Goal: Transaction & Acquisition: Book appointment/travel/reservation

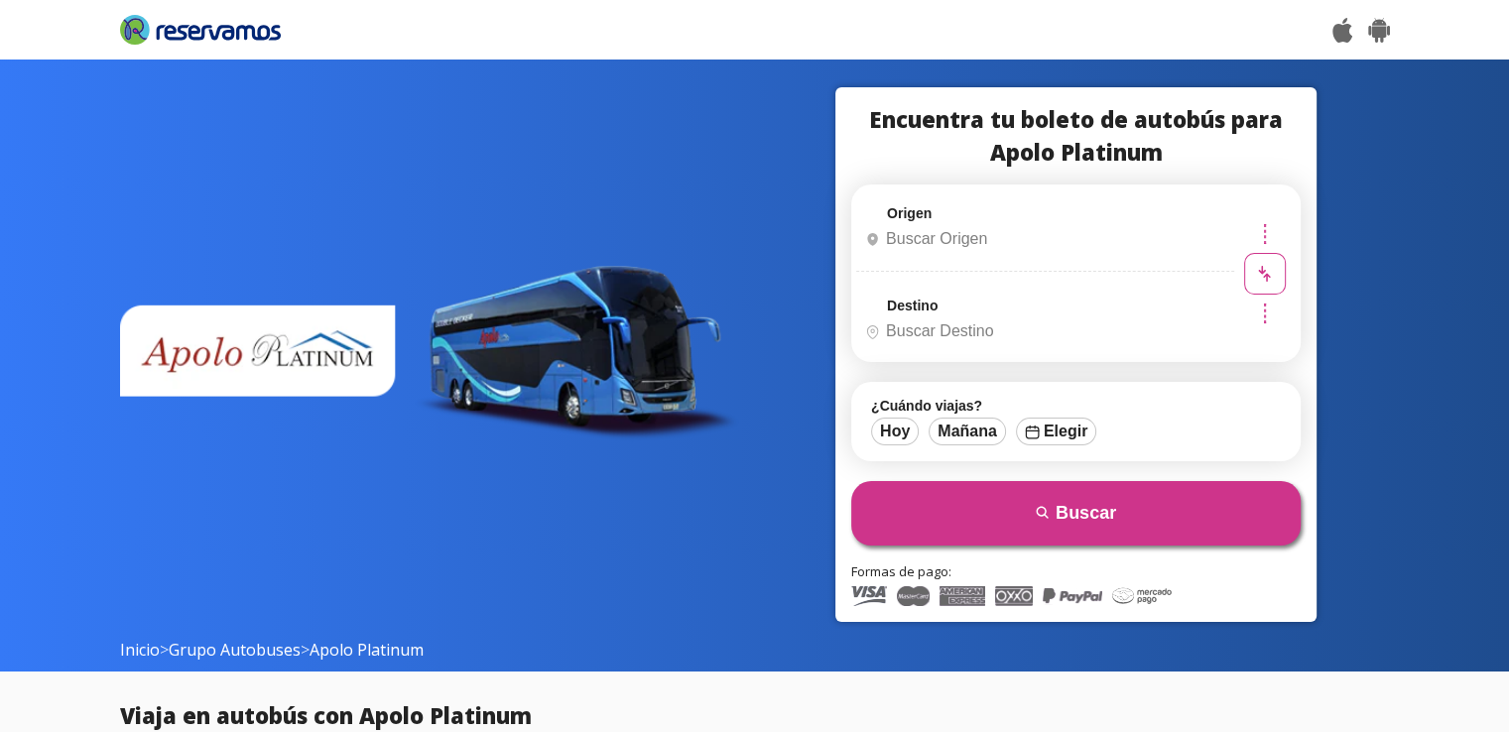
click at [925, 249] on input "Origen" at bounding box center [1042, 239] width 371 height 50
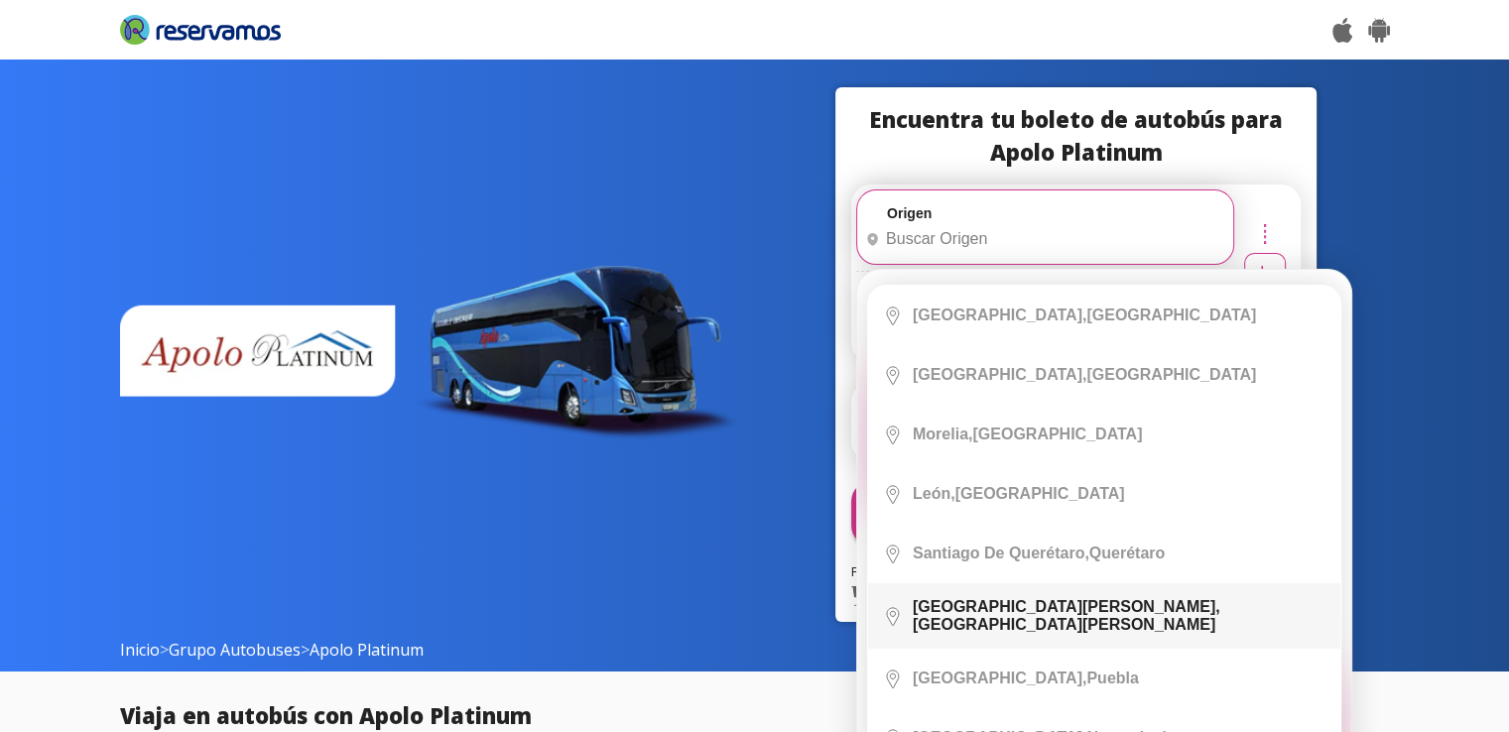
click at [1044, 605] on div "San Luis Potosí, San Luis Potosí" at bounding box center [1119, 616] width 413 height 36
type input "[GEOGRAPHIC_DATA][PERSON_NAME], [GEOGRAPHIC_DATA][PERSON_NAME]"
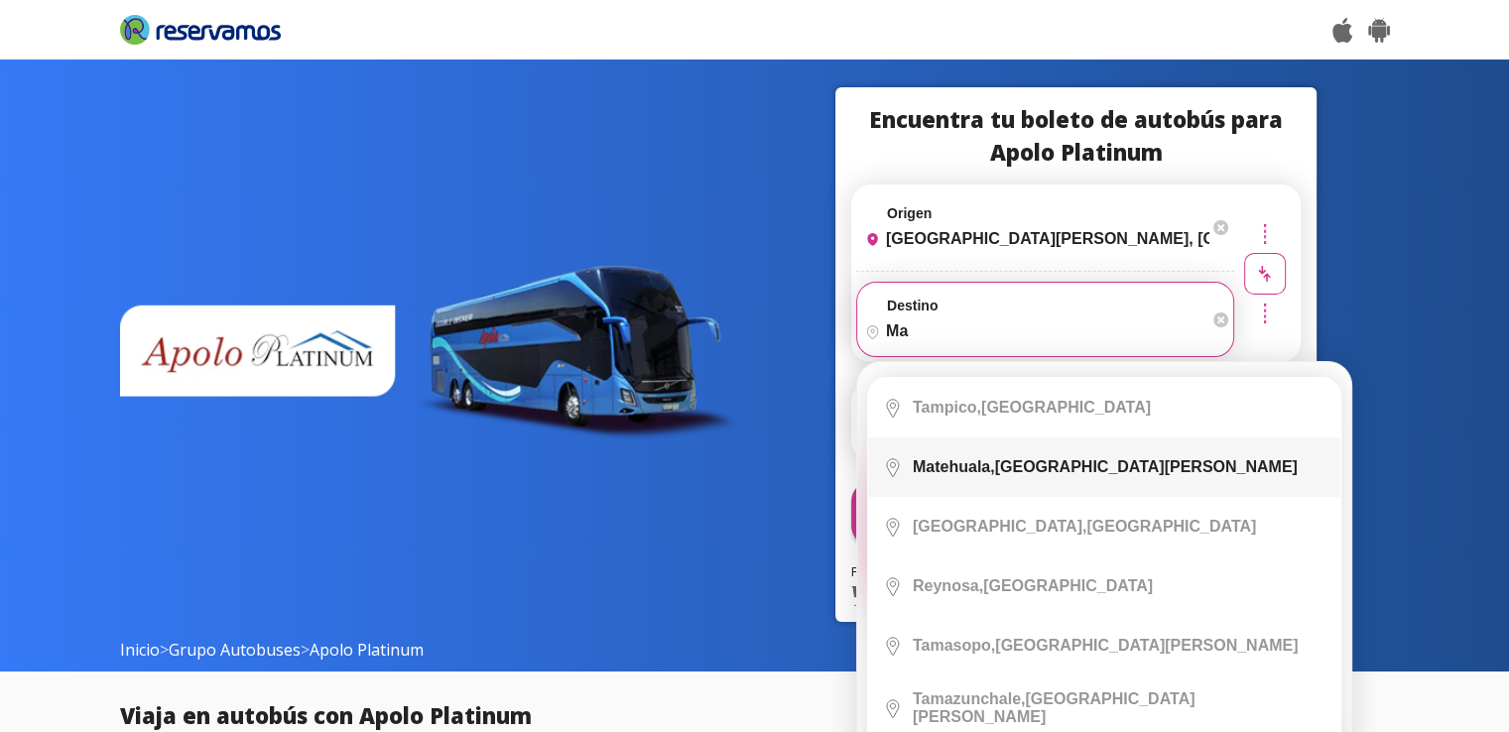
click at [1014, 459] on div "Matehuala, San Luis Potosí" at bounding box center [1105, 467] width 385 height 18
type input "Matehuala, [GEOGRAPHIC_DATA][PERSON_NAME]"
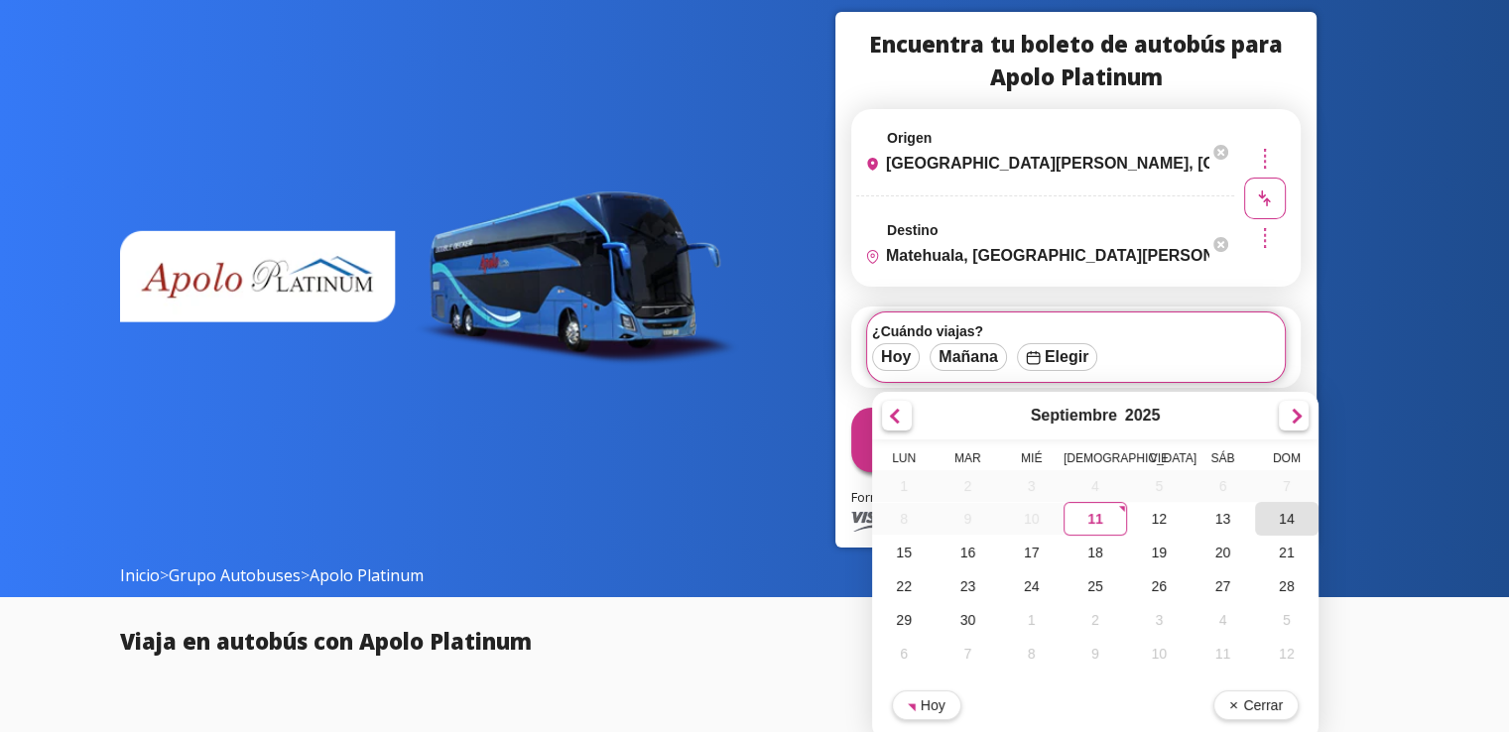
click at [1284, 526] on div "14" at bounding box center [1287, 519] width 64 height 34
type input "[DATE]"
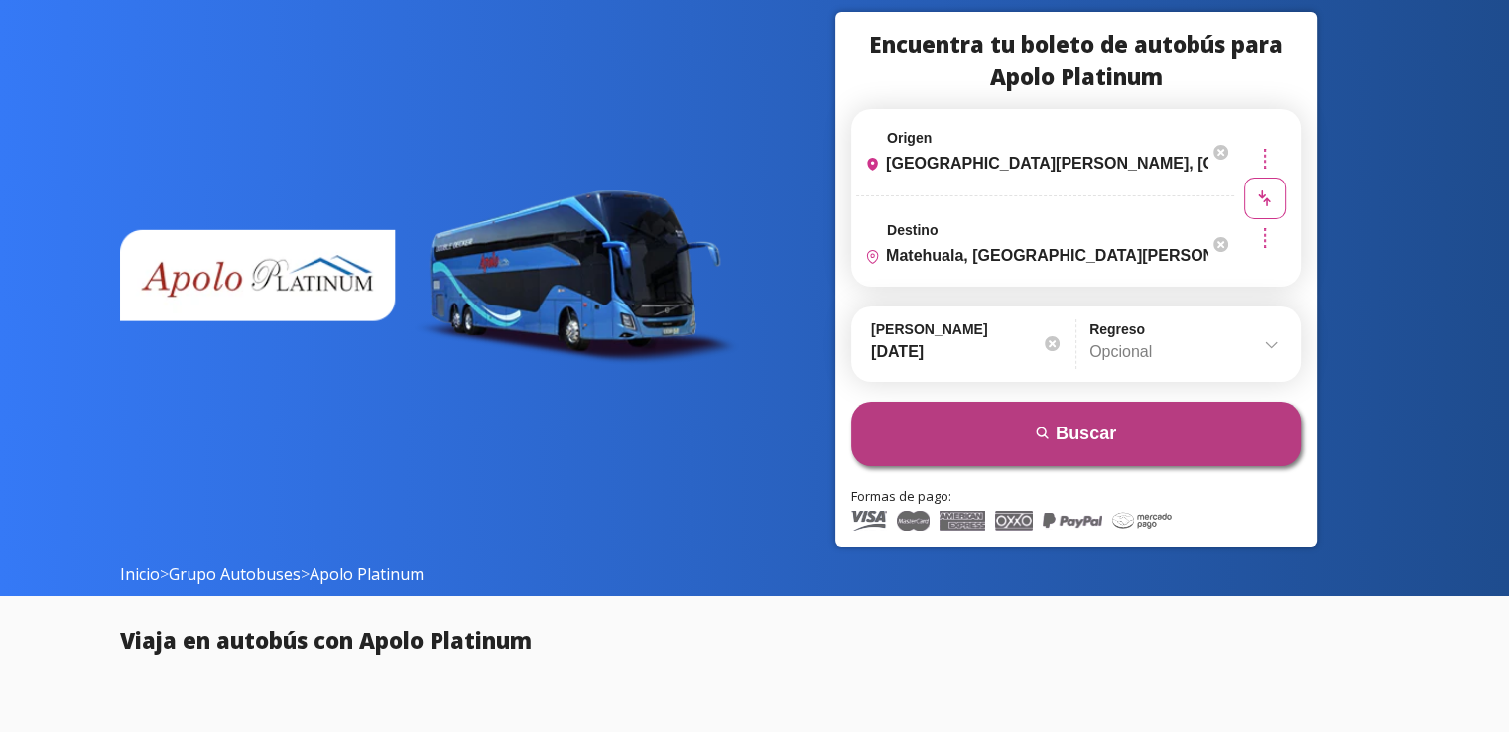
click at [1012, 442] on button "search Buscar" at bounding box center [1075, 434] width 449 height 64
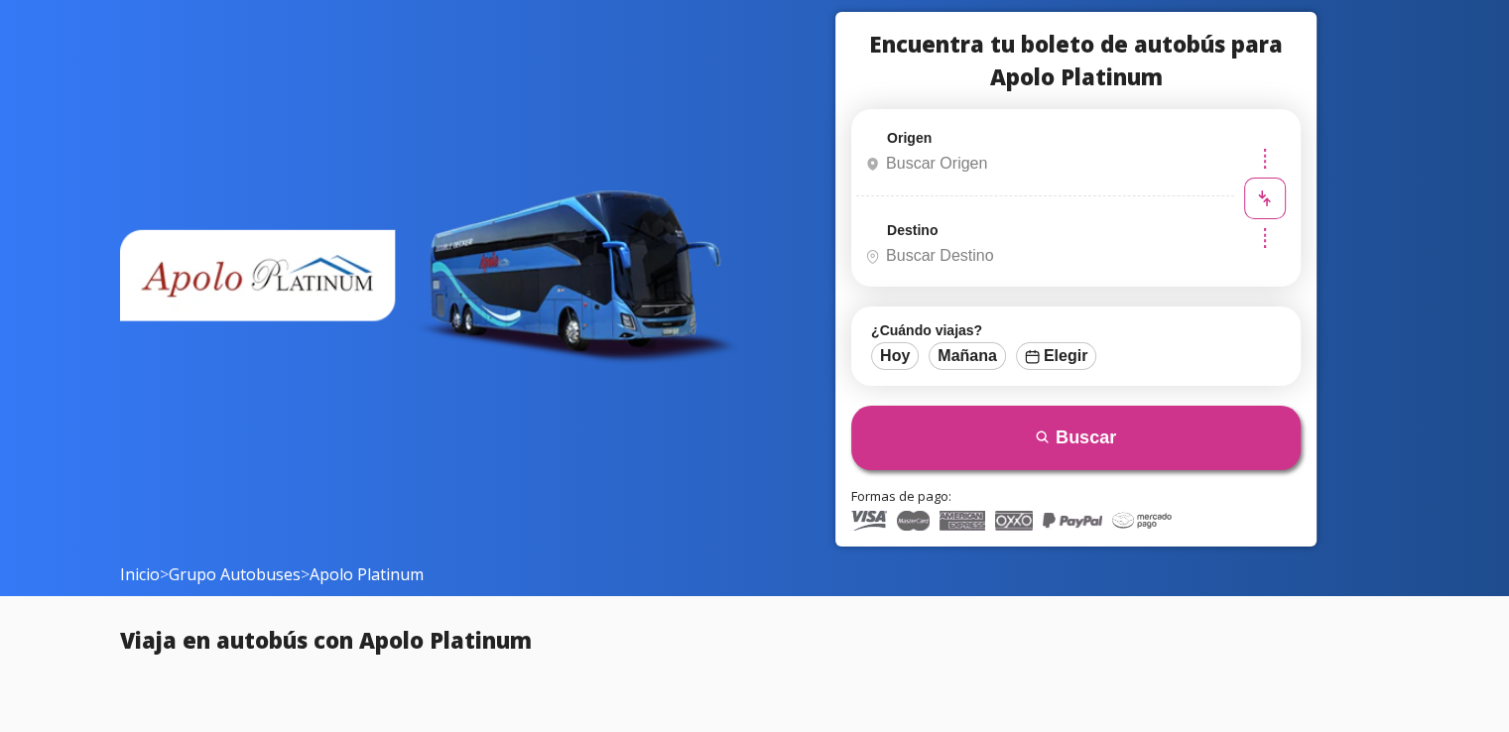
click at [1004, 181] on input "Origen" at bounding box center [1042, 164] width 371 height 50
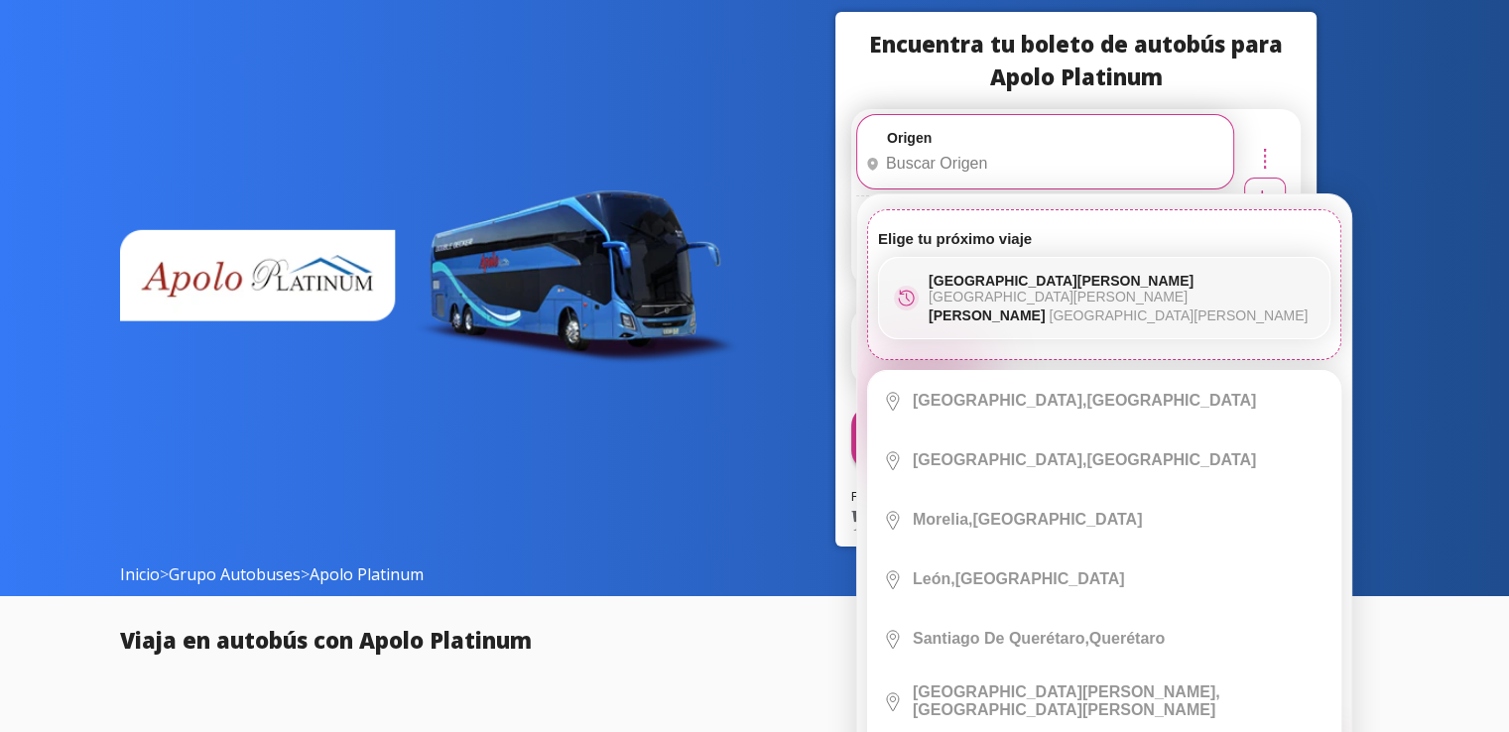
click at [971, 308] on p "Matehuala San Luis Potosí" at bounding box center [1122, 316] width 386 height 16
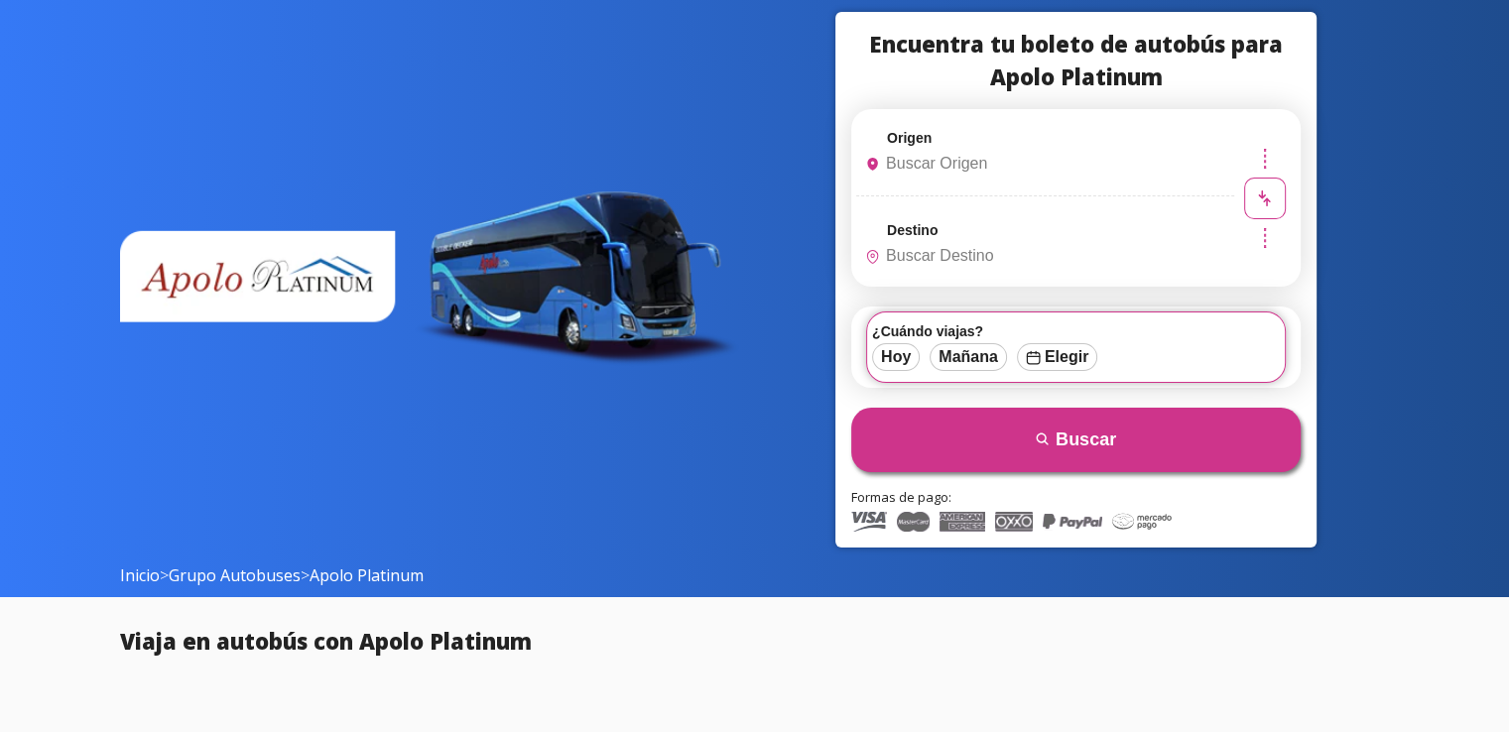
type input "[GEOGRAPHIC_DATA][PERSON_NAME], [GEOGRAPHIC_DATA][PERSON_NAME]"
type input "Matehuala, [GEOGRAPHIC_DATA][PERSON_NAME]"
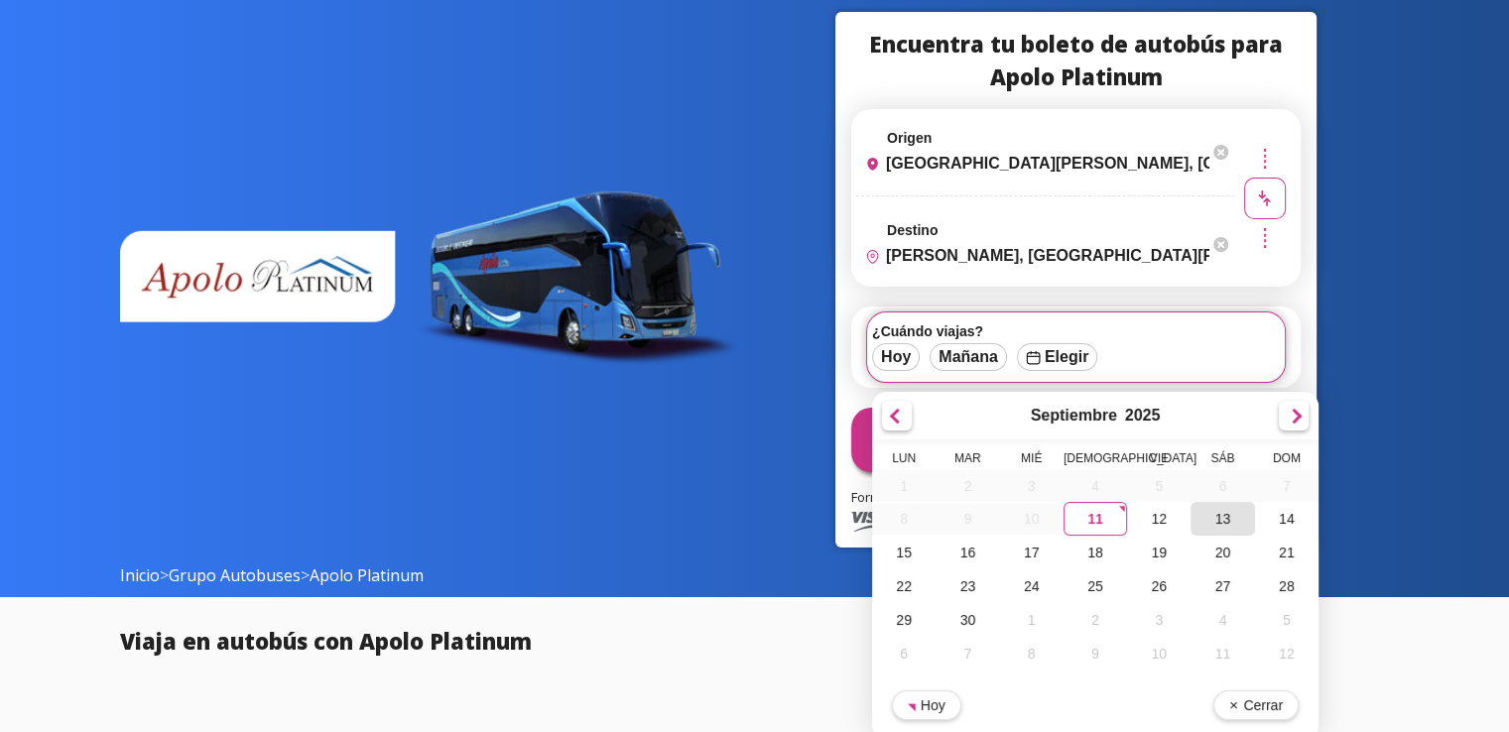
click at [1214, 517] on div "13" at bounding box center [1223, 519] width 64 height 34
type input "13-Sep-25"
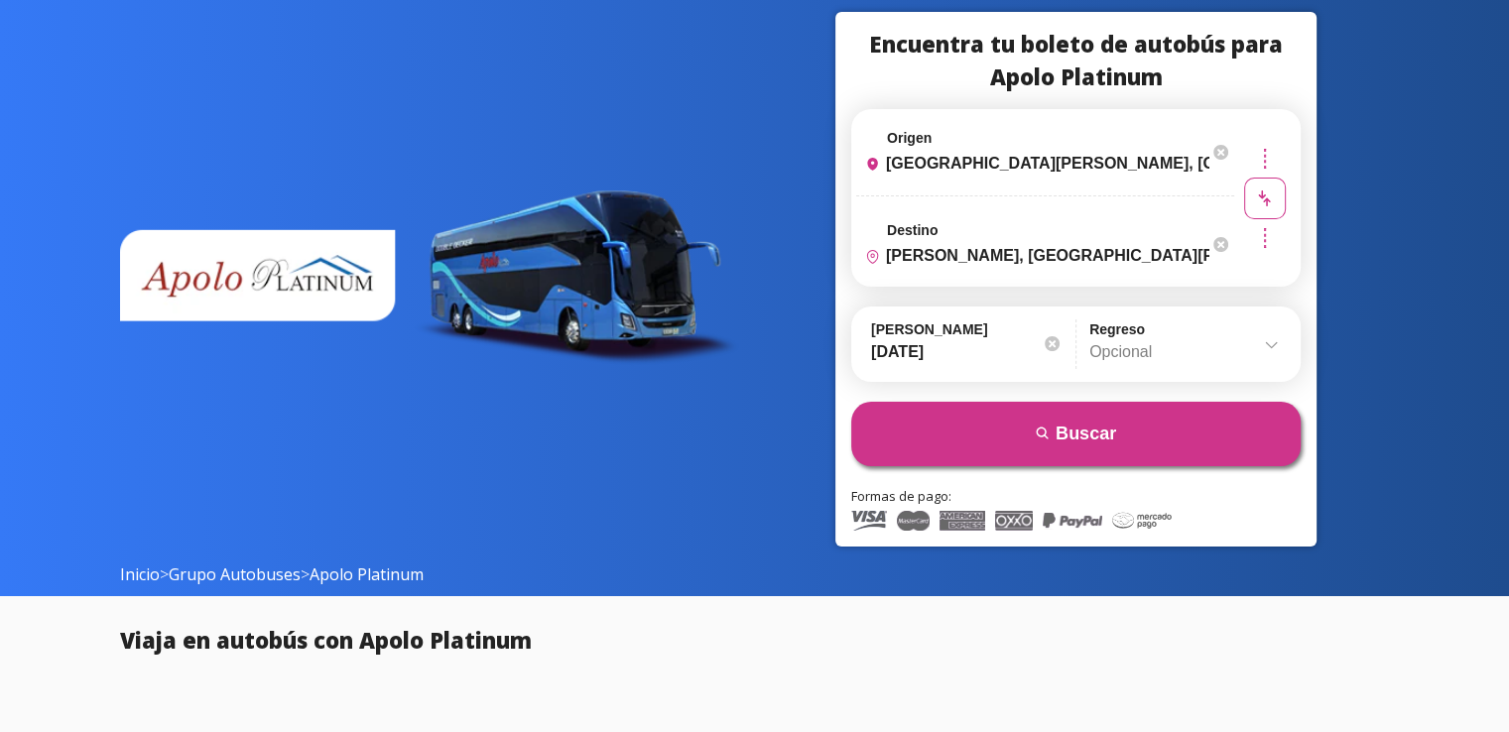
click at [1154, 365] on input "Opcional" at bounding box center [1184, 352] width 191 height 50
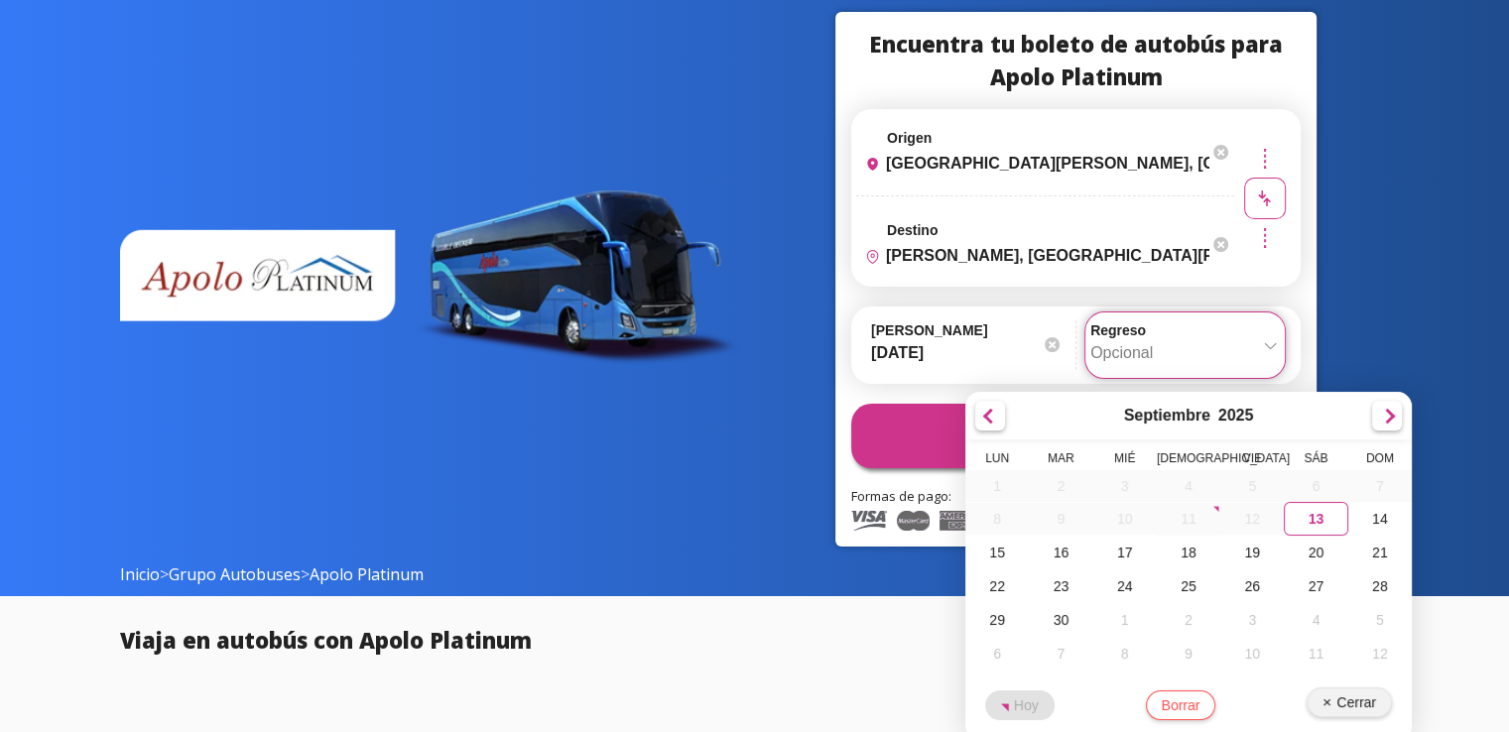
click at [1357, 703] on button "Cerrar" at bounding box center [1349, 703] width 85 height 30
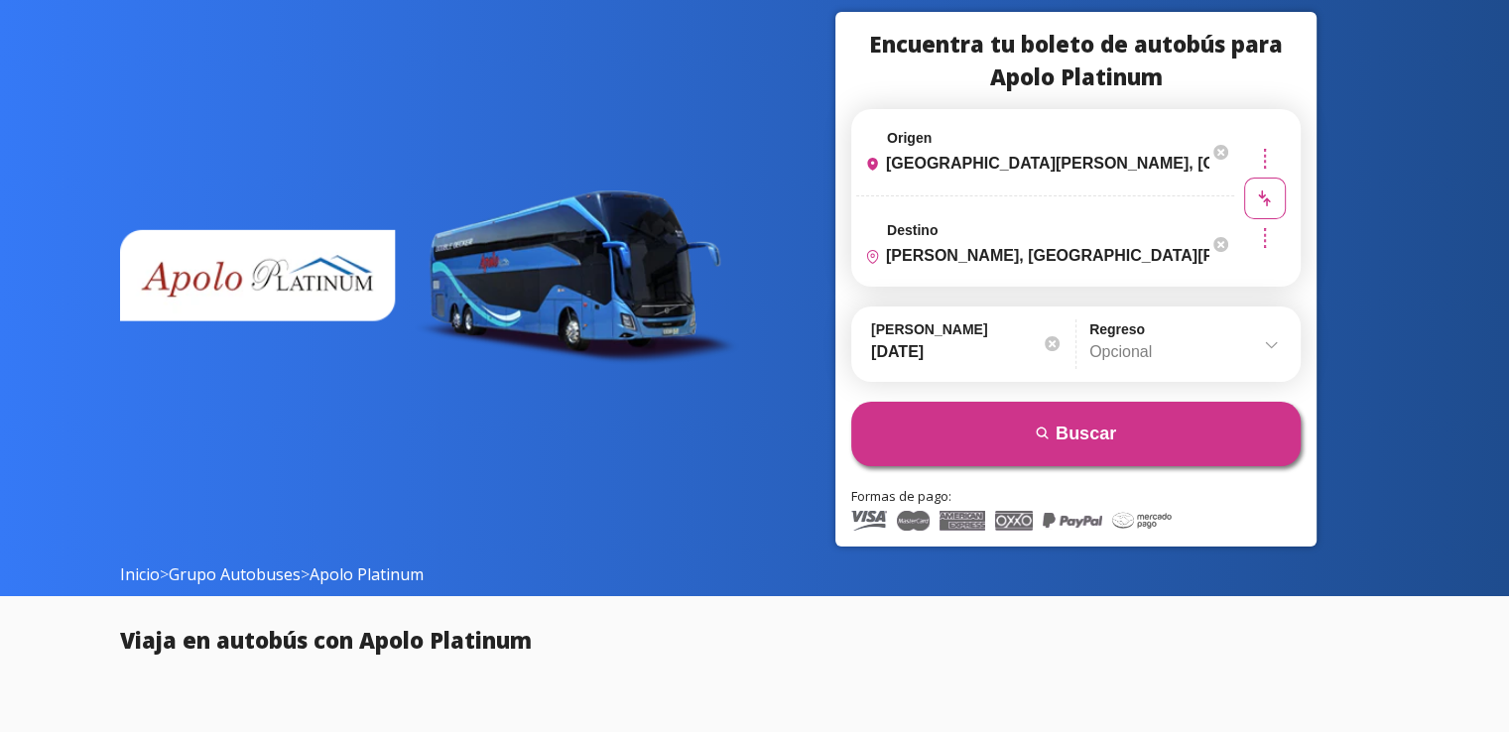
scroll to position [85, 0]
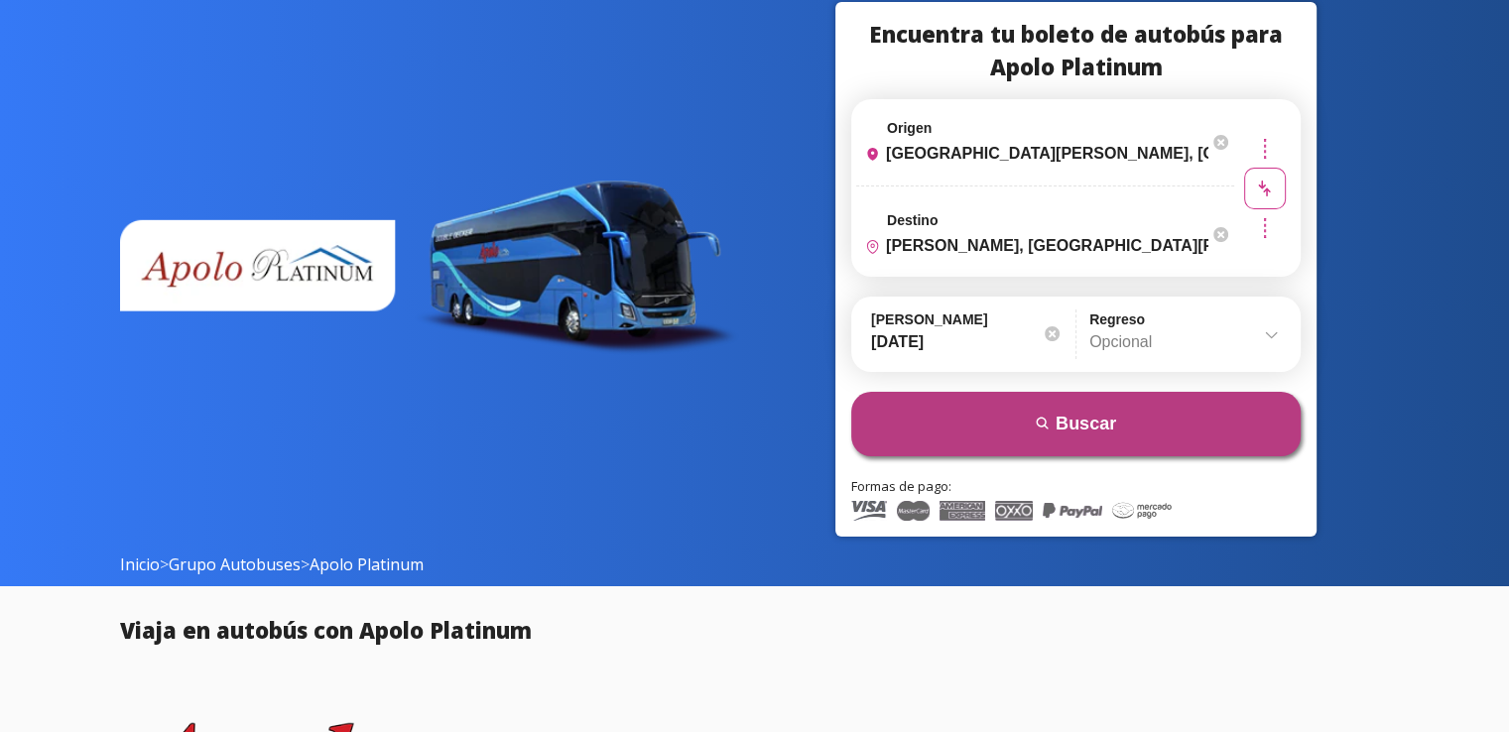
click at [999, 433] on button "search Buscar" at bounding box center [1075, 424] width 449 height 64
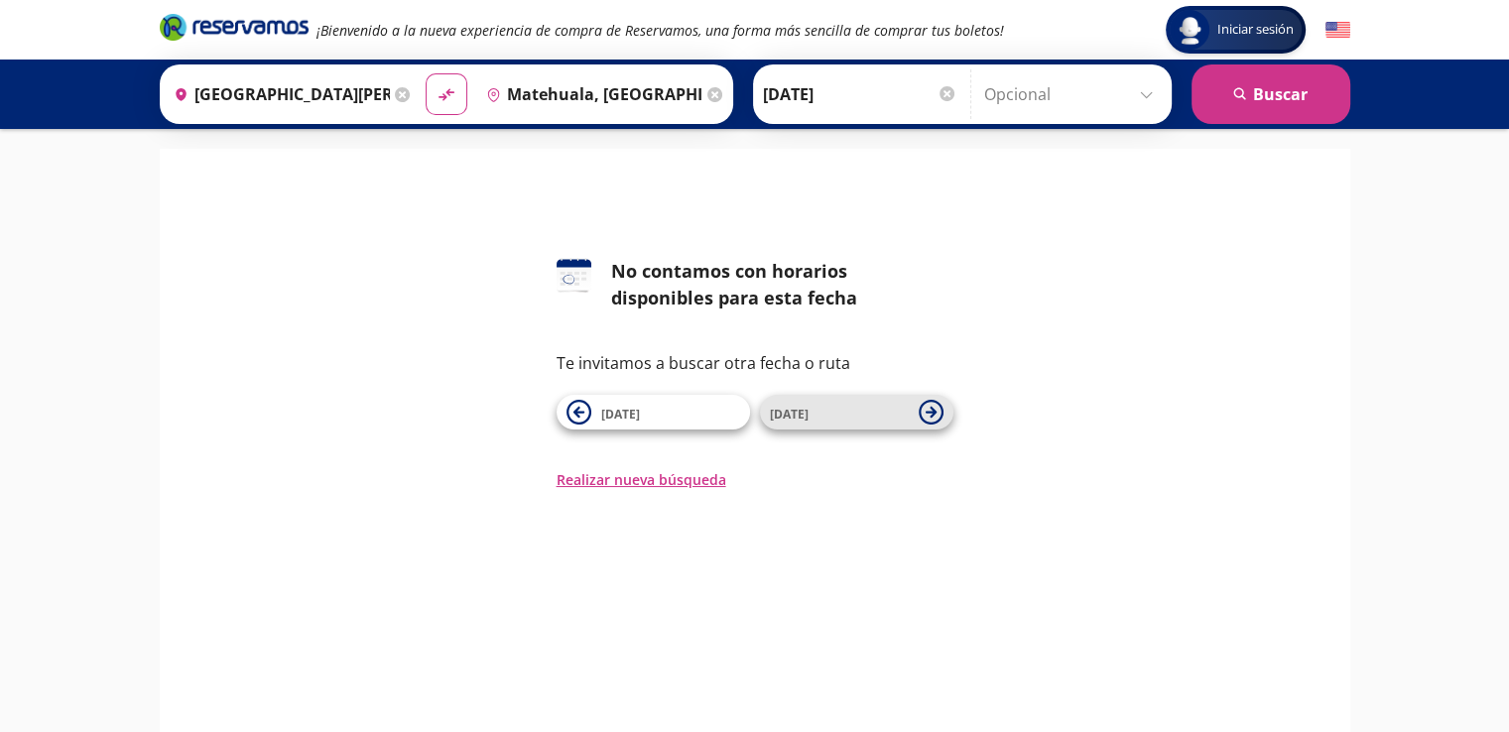
click at [818, 422] on span "14 Sep" at bounding box center [839, 413] width 139 height 24
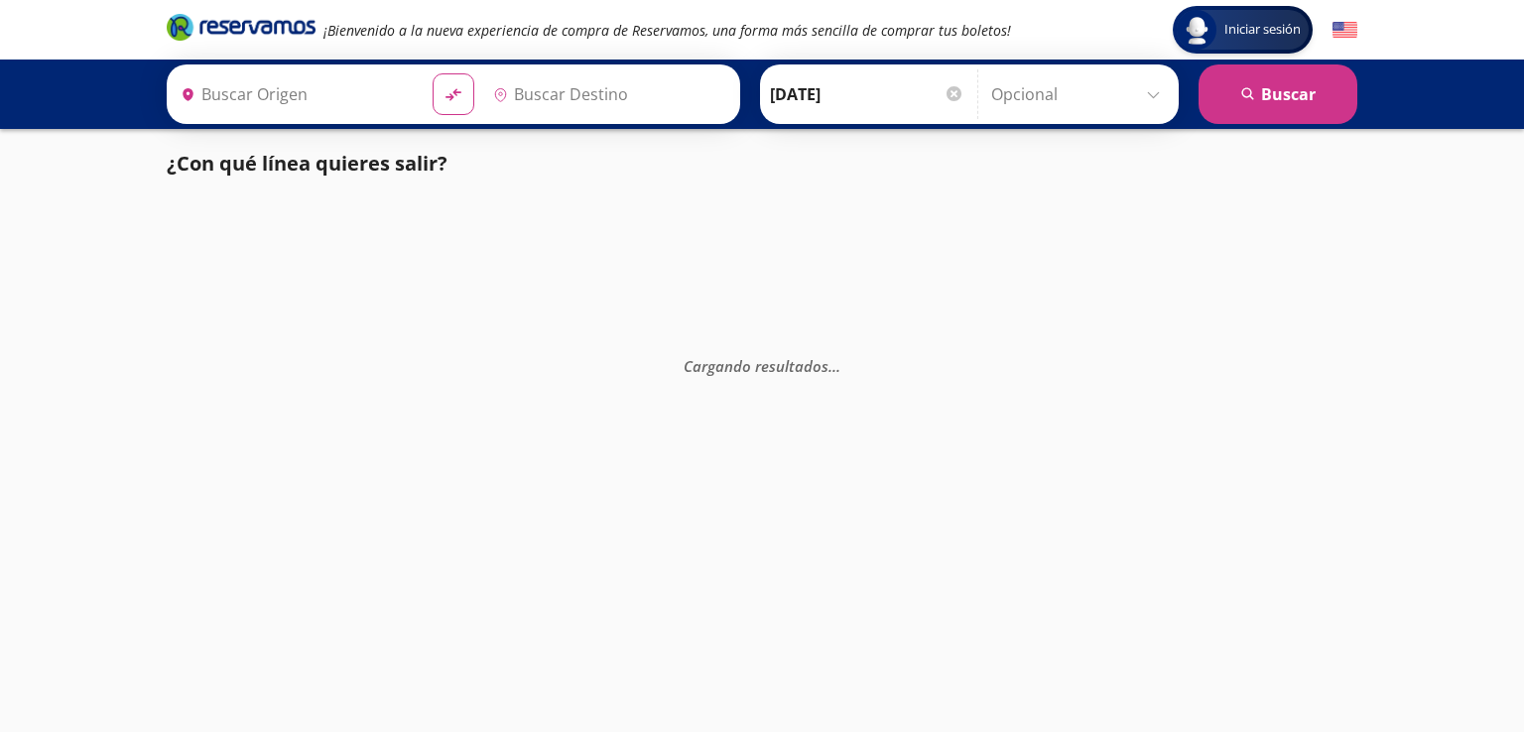
type input "[GEOGRAPHIC_DATA][PERSON_NAME], [GEOGRAPHIC_DATA][PERSON_NAME]"
type input "Matehuala, [GEOGRAPHIC_DATA][PERSON_NAME]"
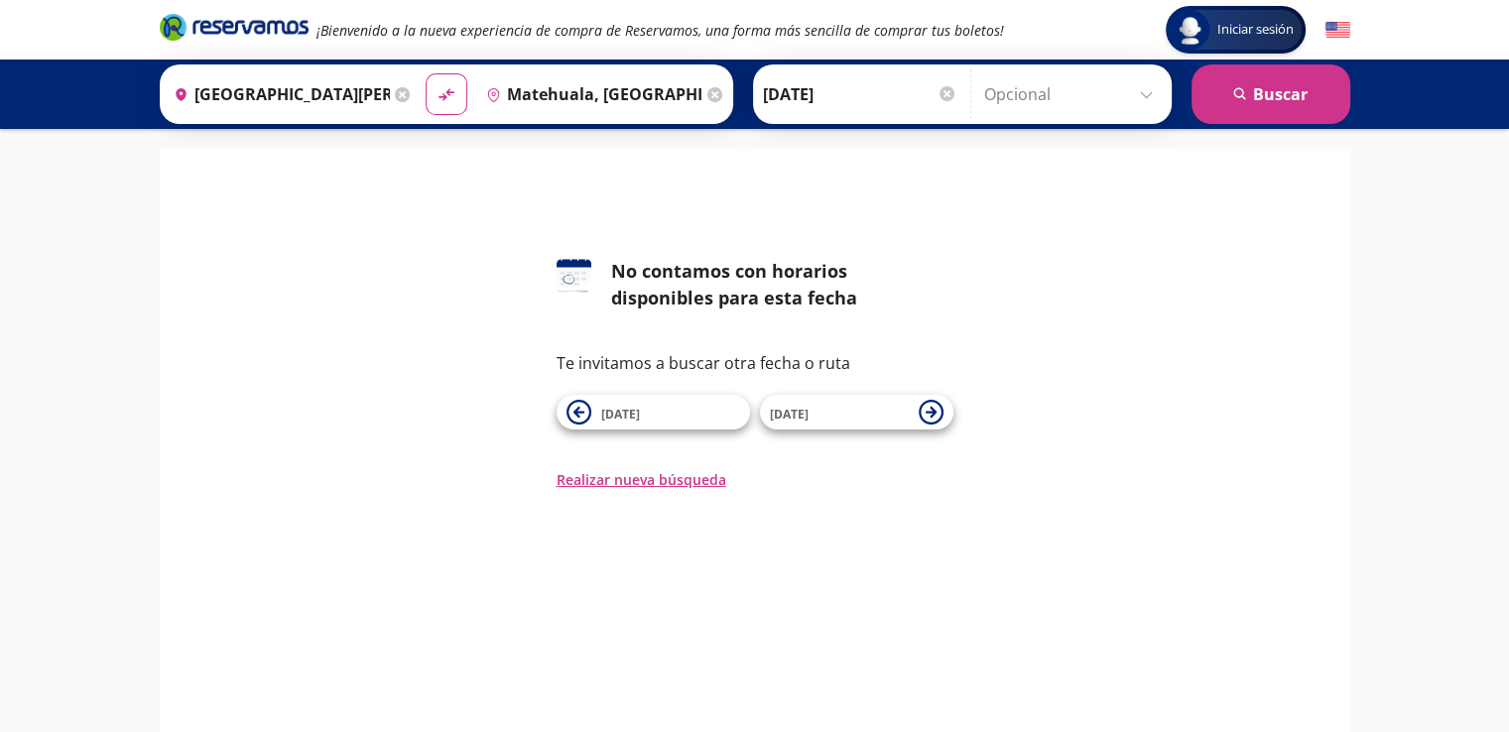
click at [817, 422] on span "15 Sep" at bounding box center [839, 413] width 139 height 24
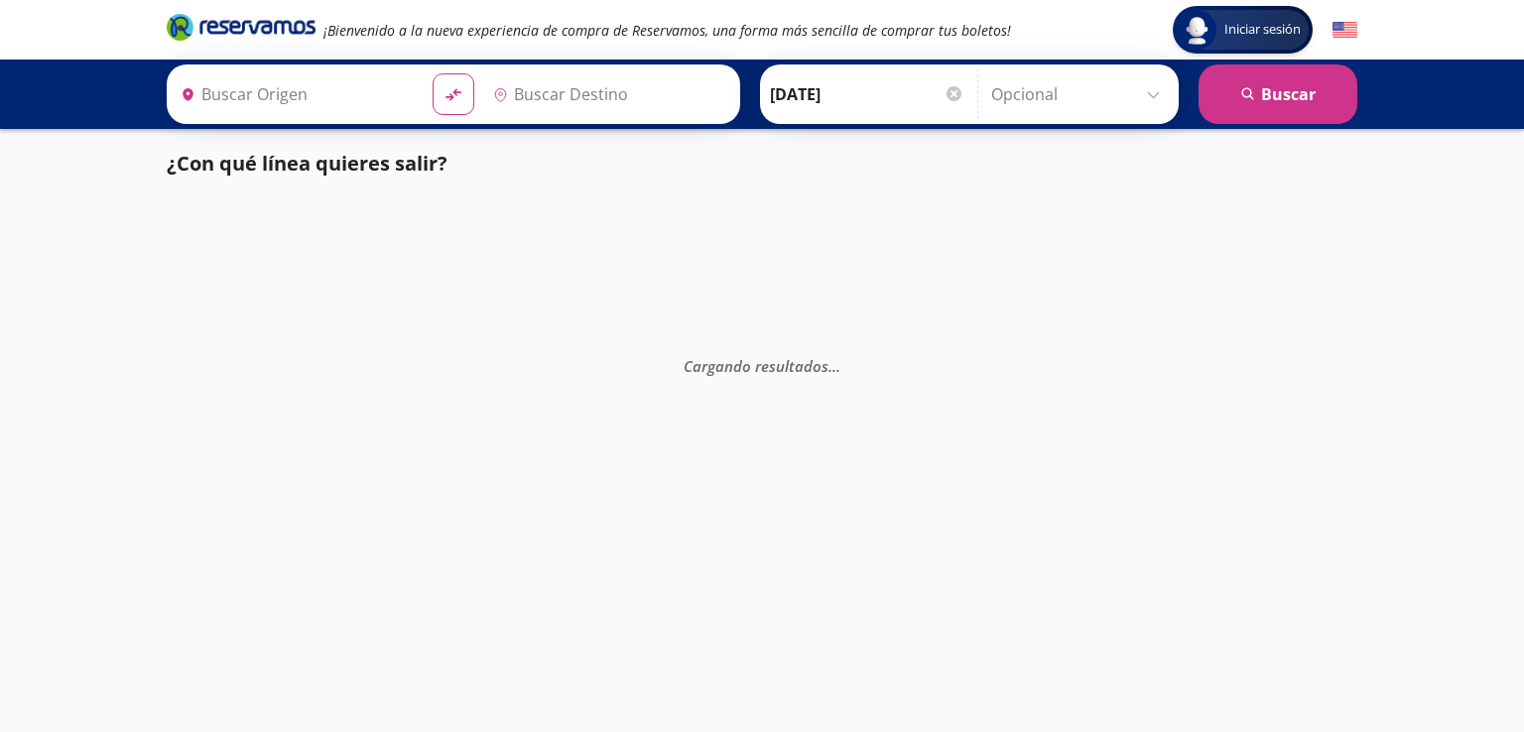
type input "[GEOGRAPHIC_DATA][PERSON_NAME], [GEOGRAPHIC_DATA][PERSON_NAME]"
type input "[PERSON_NAME], [GEOGRAPHIC_DATA][PERSON_NAME]"
